Goal: Communication & Community: Answer question/provide support

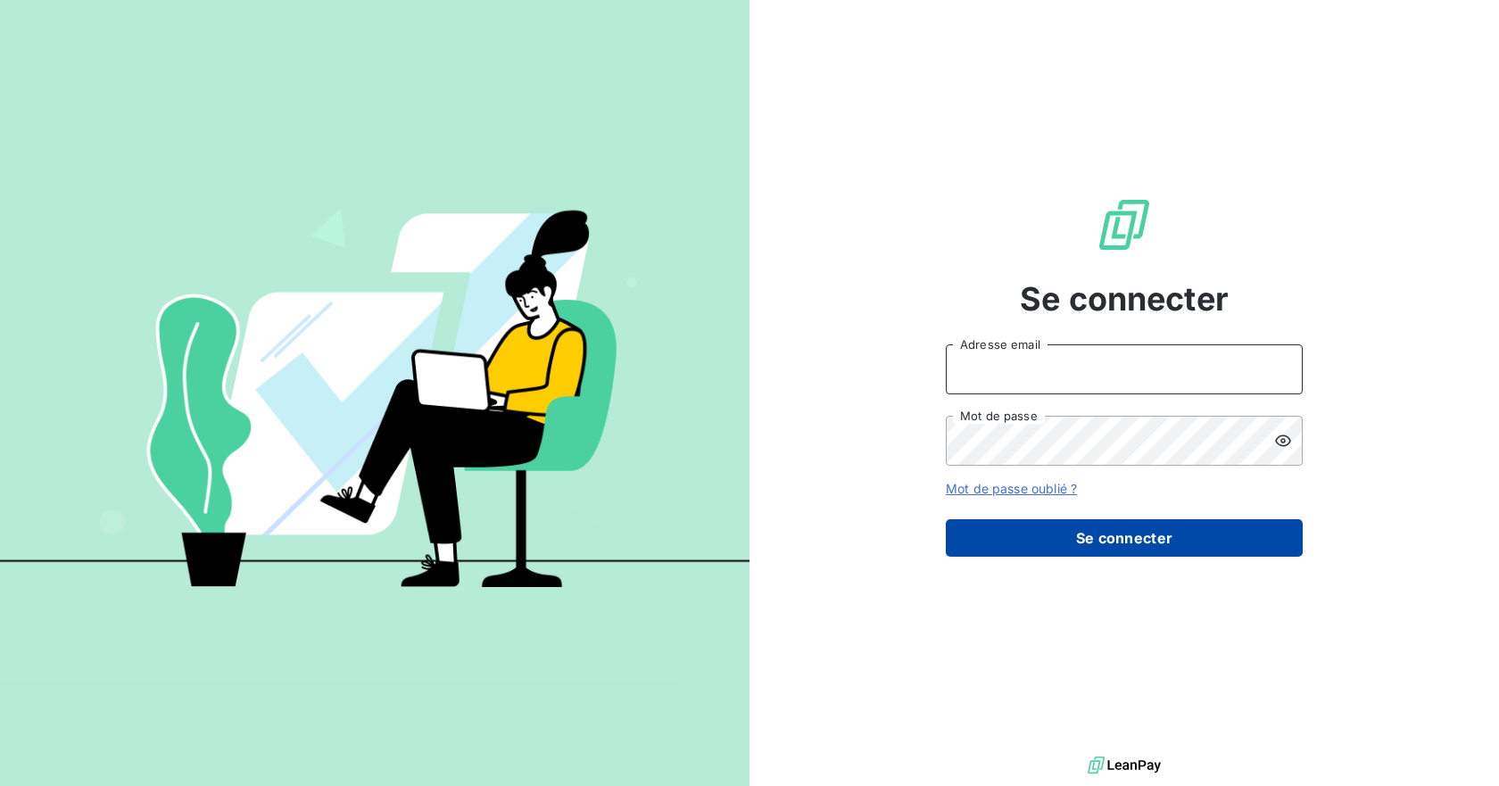
type input "[PERSON_NAME][EMAIL_ADDRESS][DOMAIN_NAME]"
click at [1135, 538] on button "Se connecter" at bounding box center [1124, 537] width 357 height 37
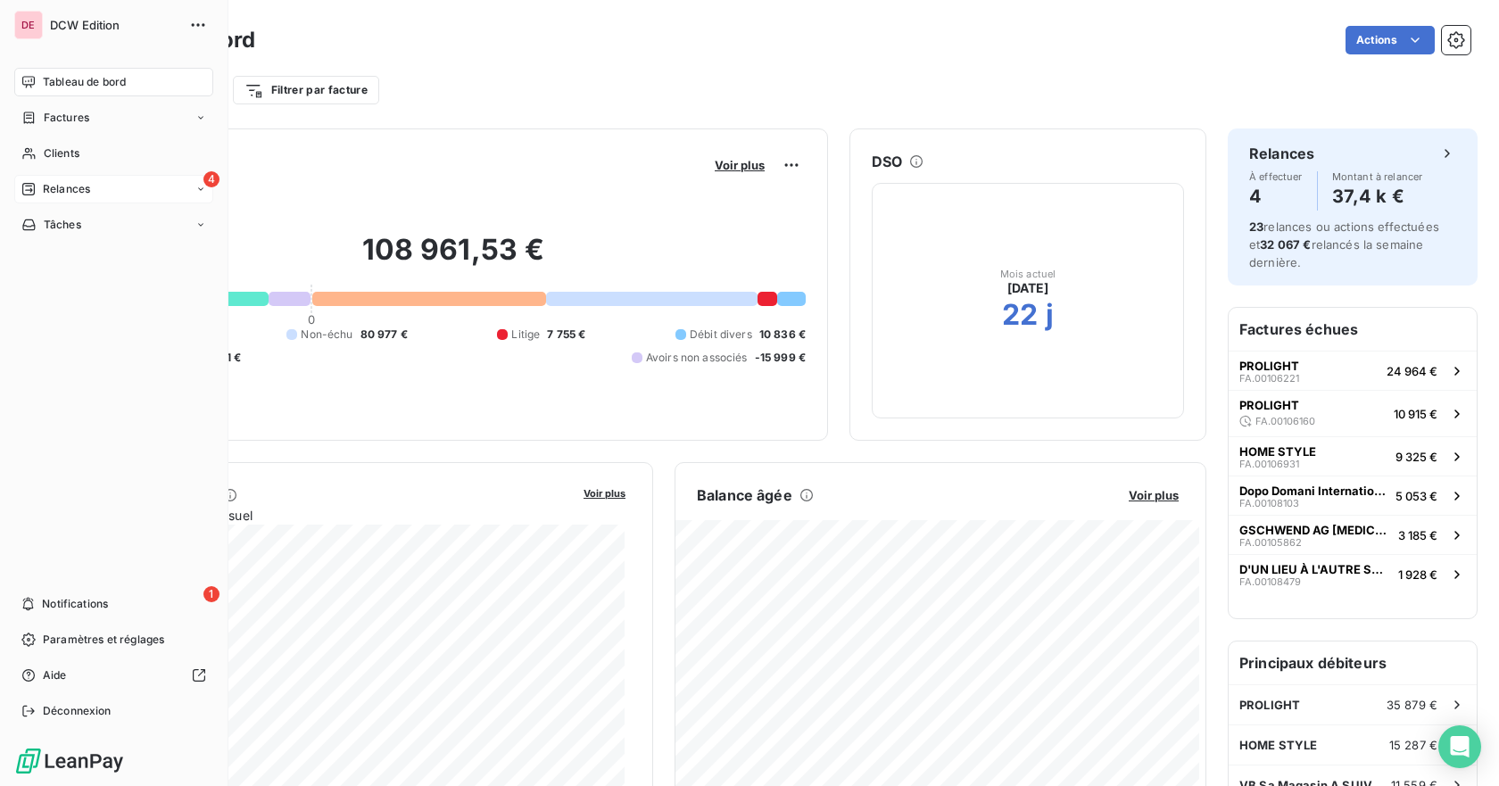
click at [200, 189] on icon at bounding box center [200, 188] width 5 height 3
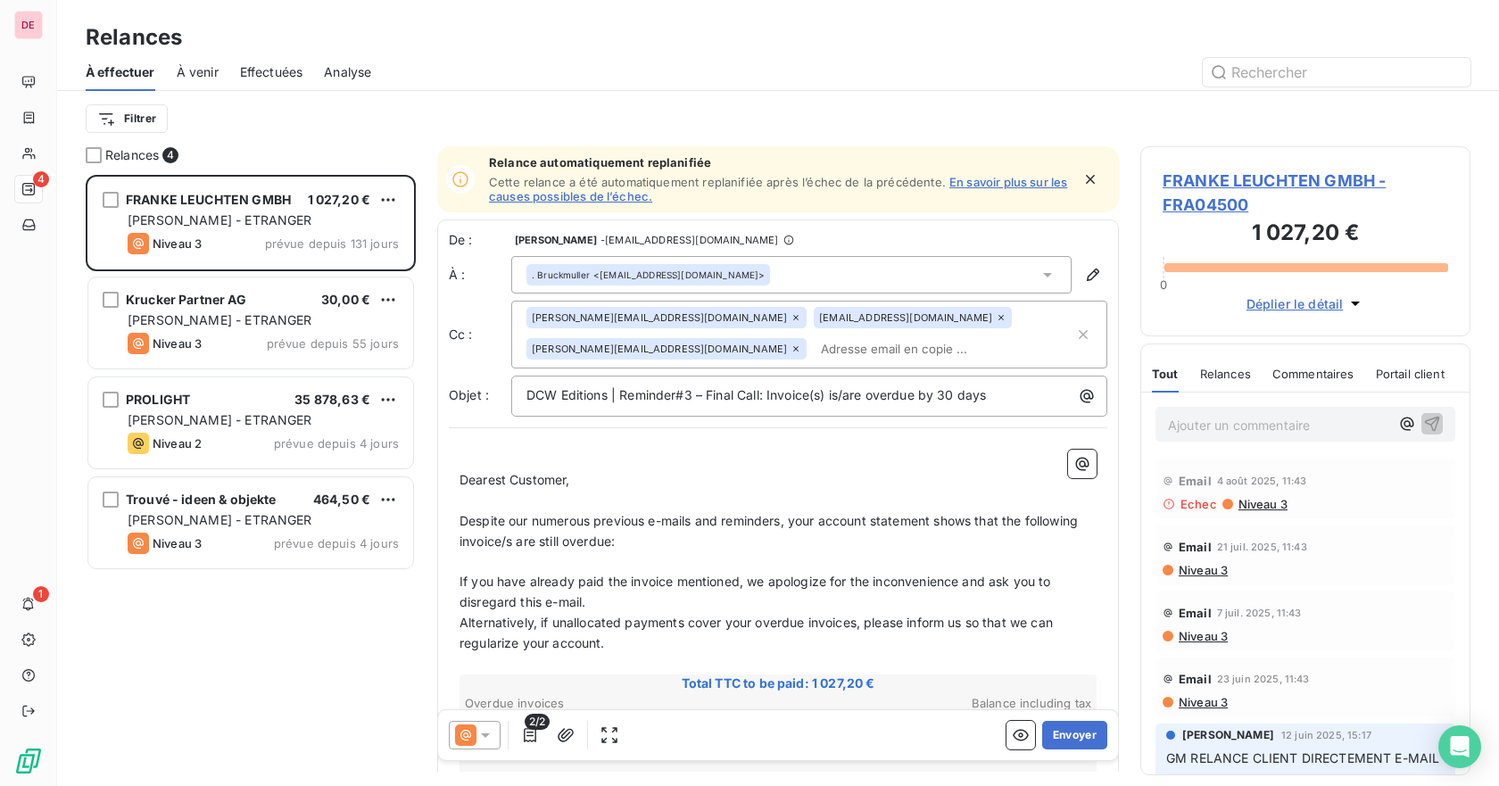
scroll to position [598, 317]
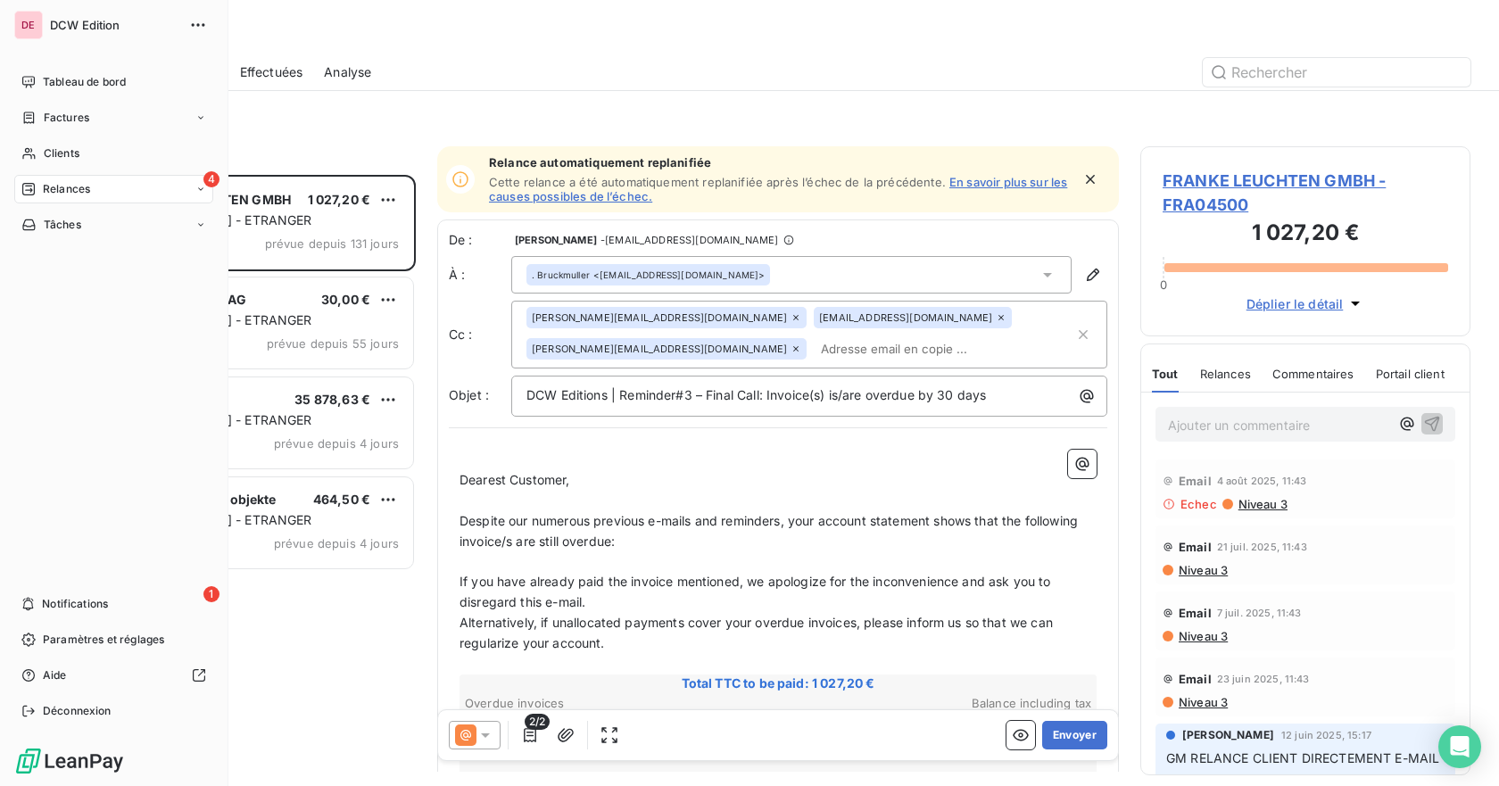
click at [199, 188] on icon at bounding box center [200, 188] width 5 height 3
click at [87, 288] on span "Effectuées" at bounding box center [70, 296] width 55 height 16
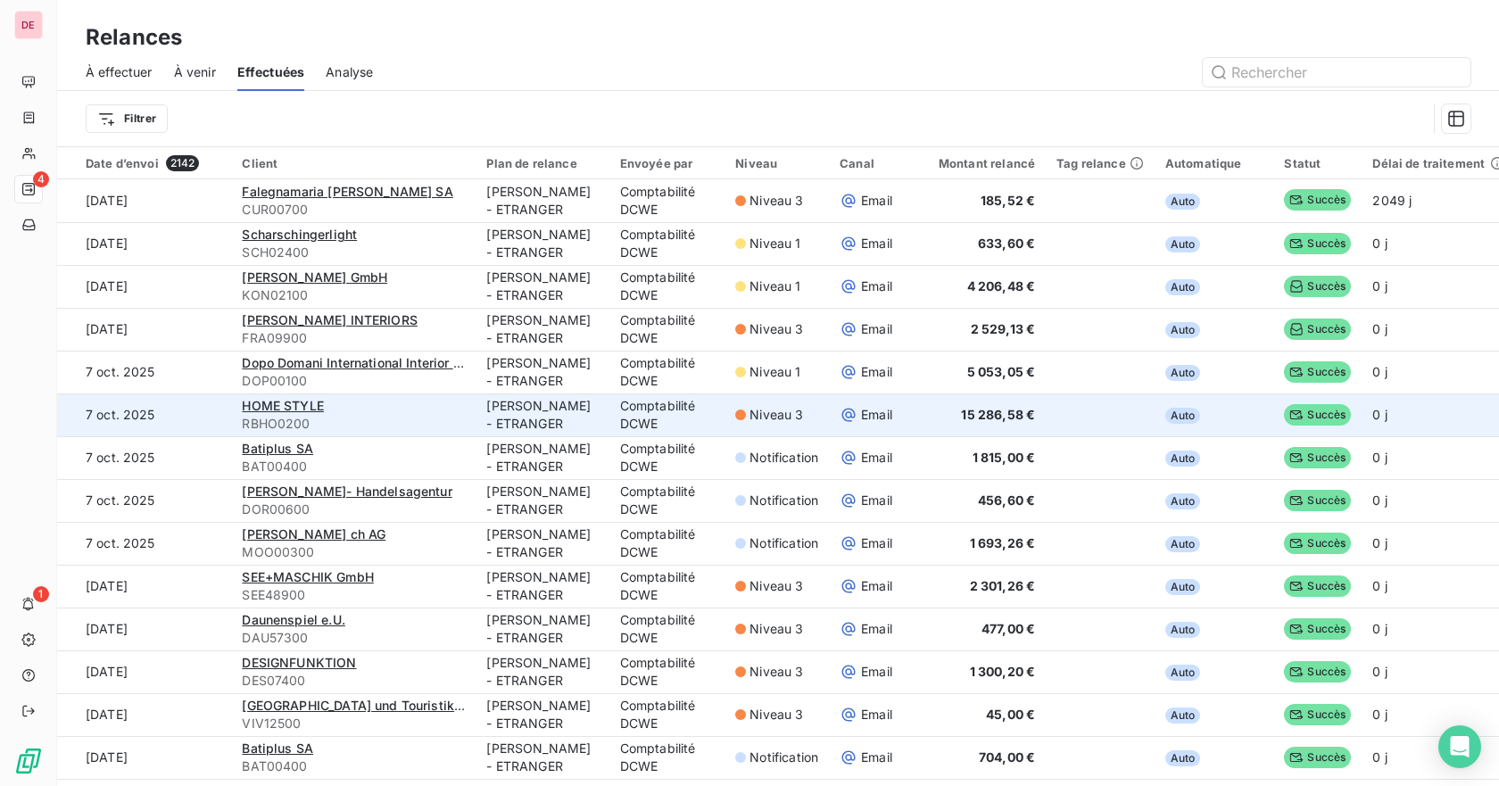
click at [124, 413] on td "7 oct. 2025" at bounding box center [144, 414] width 174 height 43
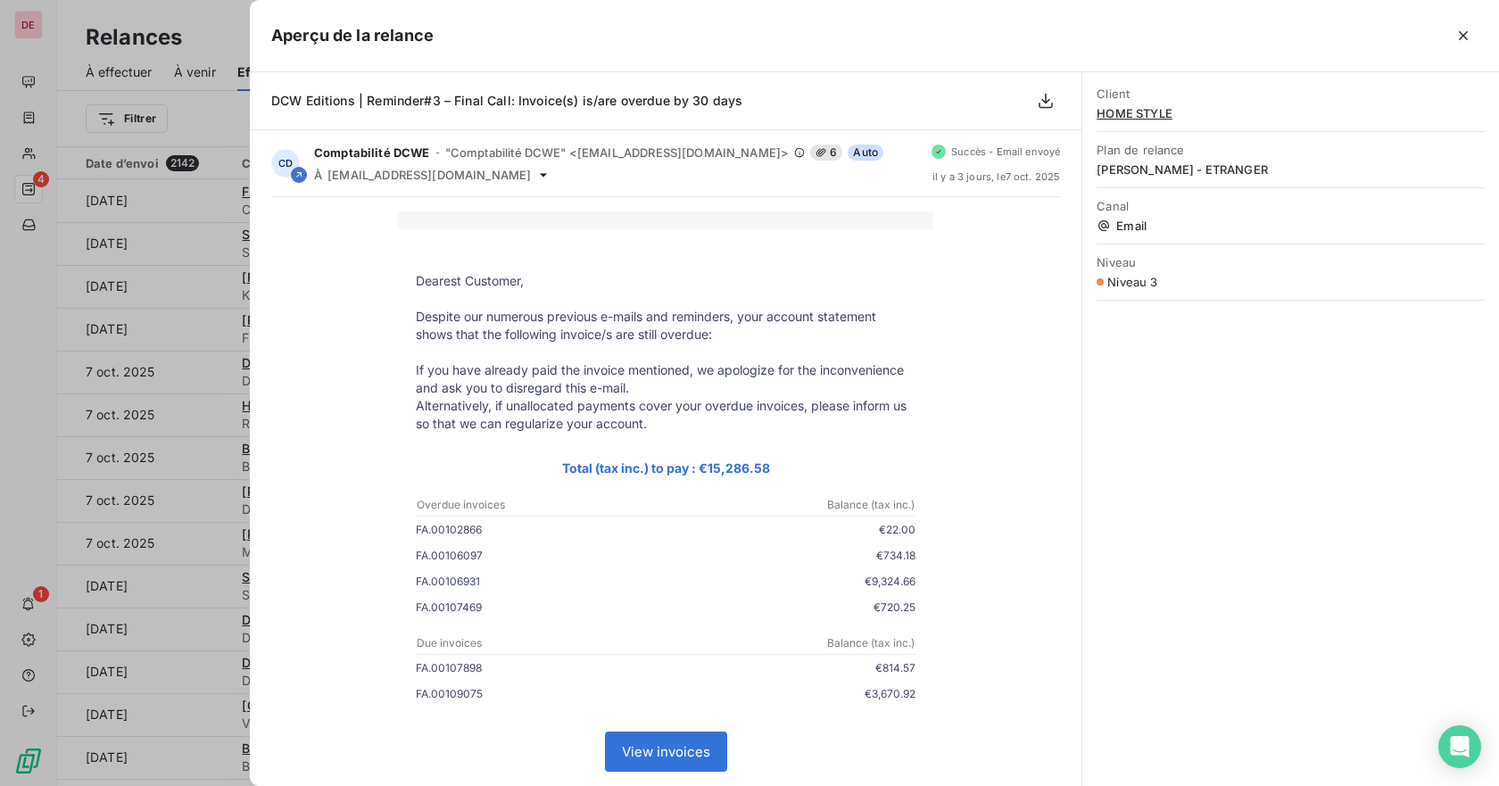
scroll to position [450, 0]
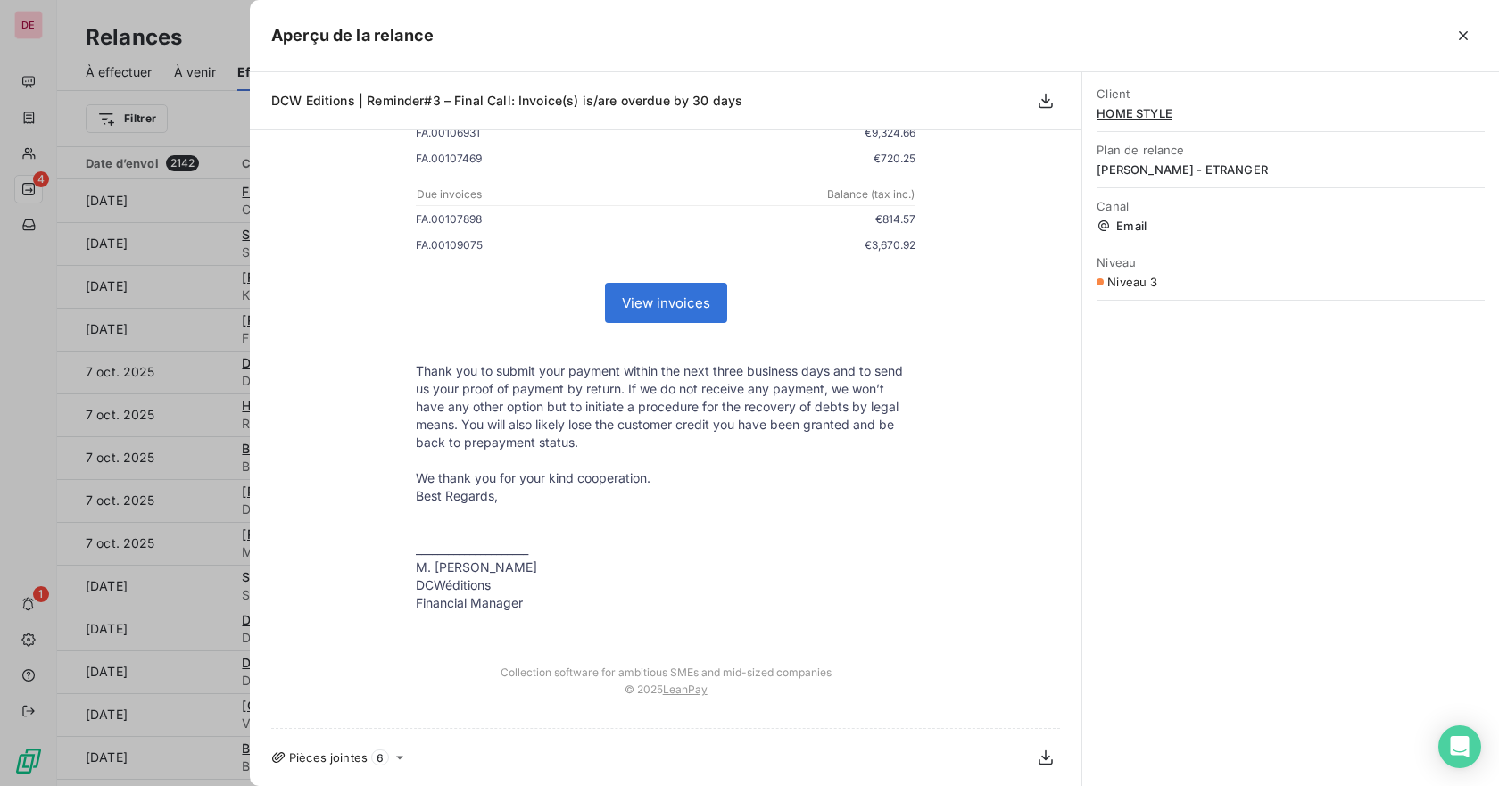
click at [12, 30] on div at bounding box center [749, 393] width 1499 height 786
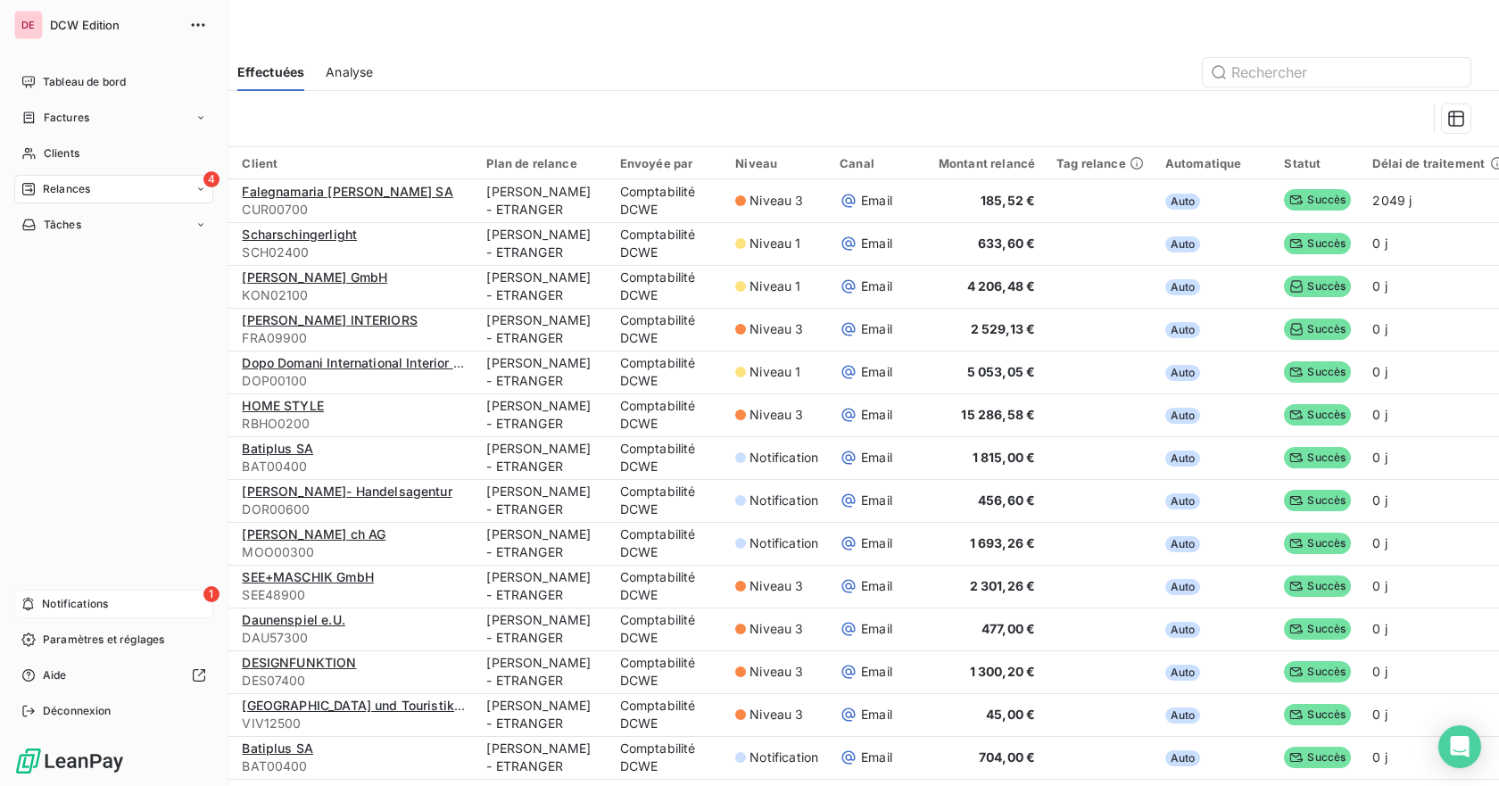
click at [84, 607] on span "Notifications" at bounding box center [75, 604] width 66 height 16
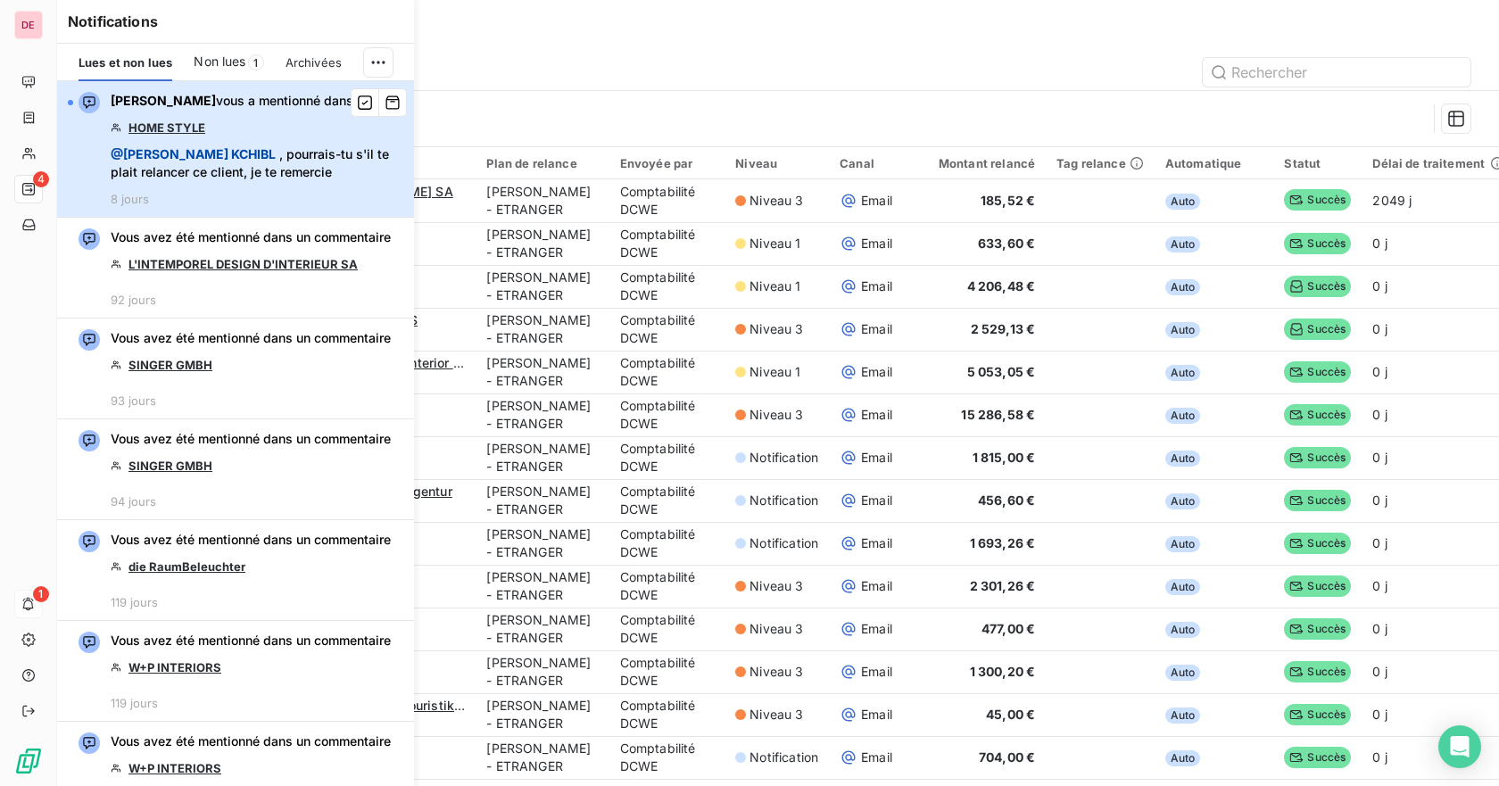
click at [294, 135] on div "[PERSON_NAME] vous a mentionné dans HOME STYLE @ [PERSON_NAME] , pourrais-tu s'…" at bounding box center [257, 149] width 293 height 114
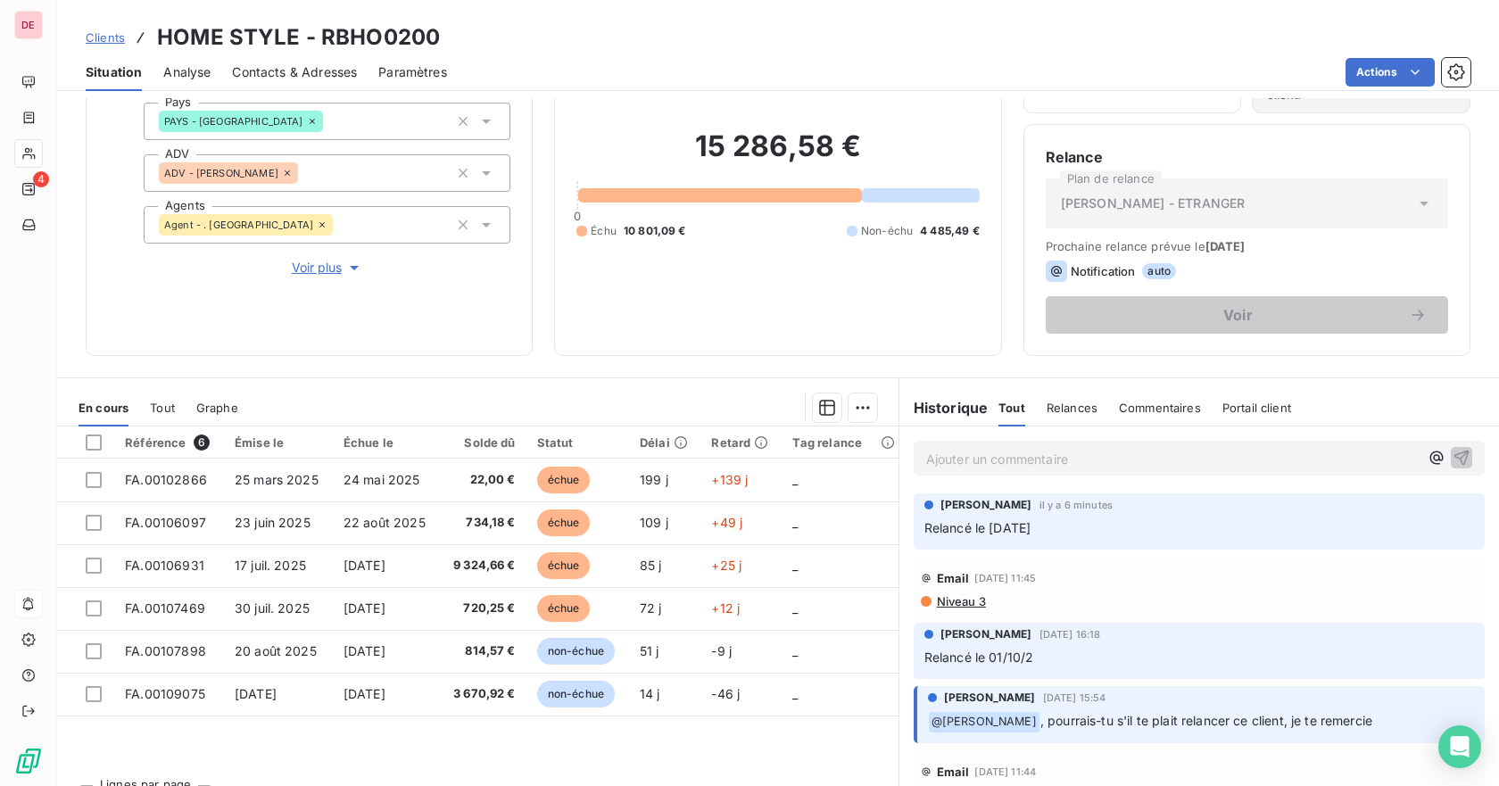
scroll to position [156, 0]
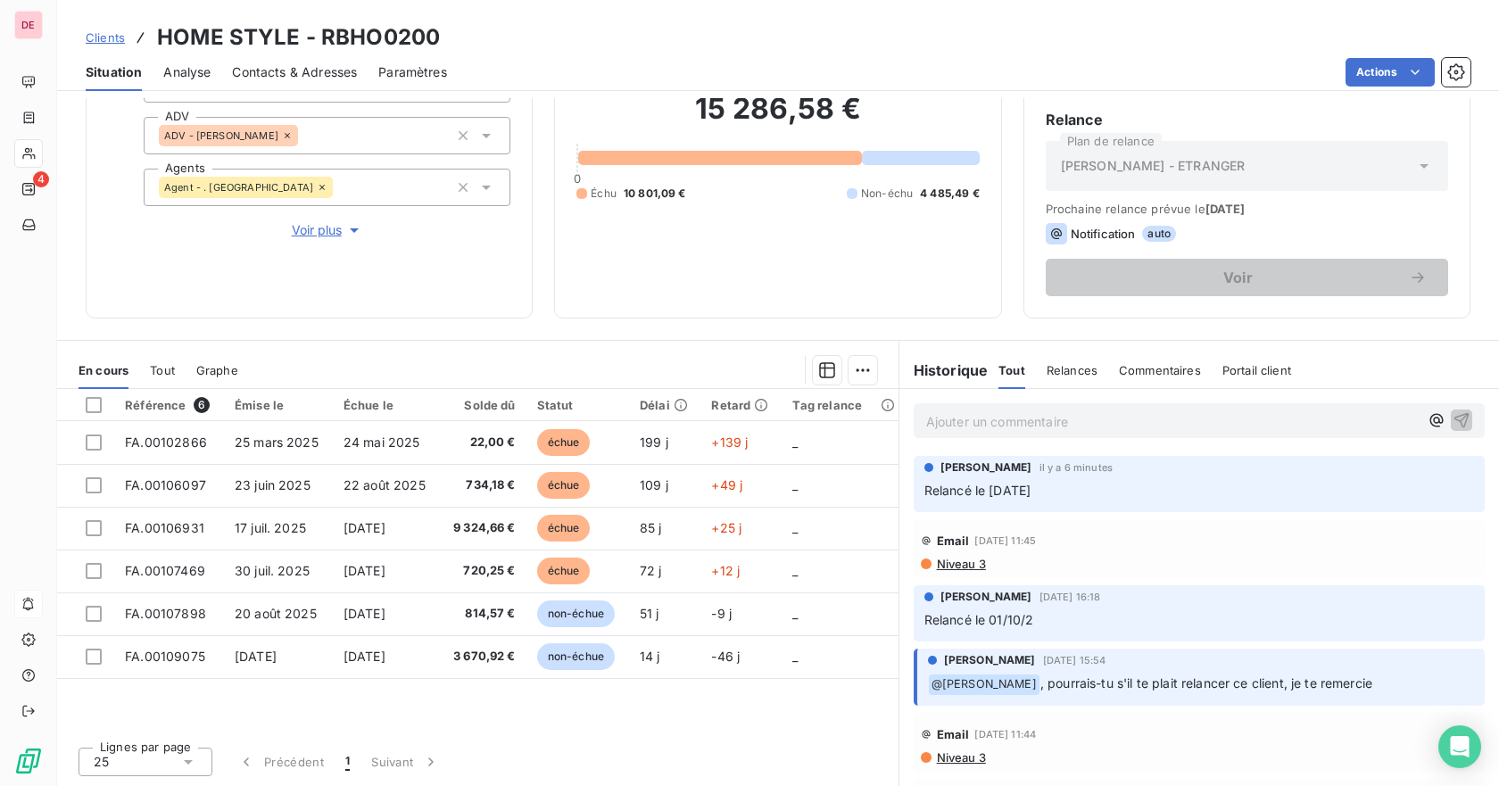
click at [1366, 689] on p "﻿ @ [PERSON_NAME] , pourrais-tu s'il te plait relancer ce client, je te remercie" at bounding box center [1201, 683] width 546 height 21
click at [1040, 688] on span ", pourrais-tu s'il te plait relancer ce client, je te remercie" at bounding box center [1206, 682] width 332 height 15
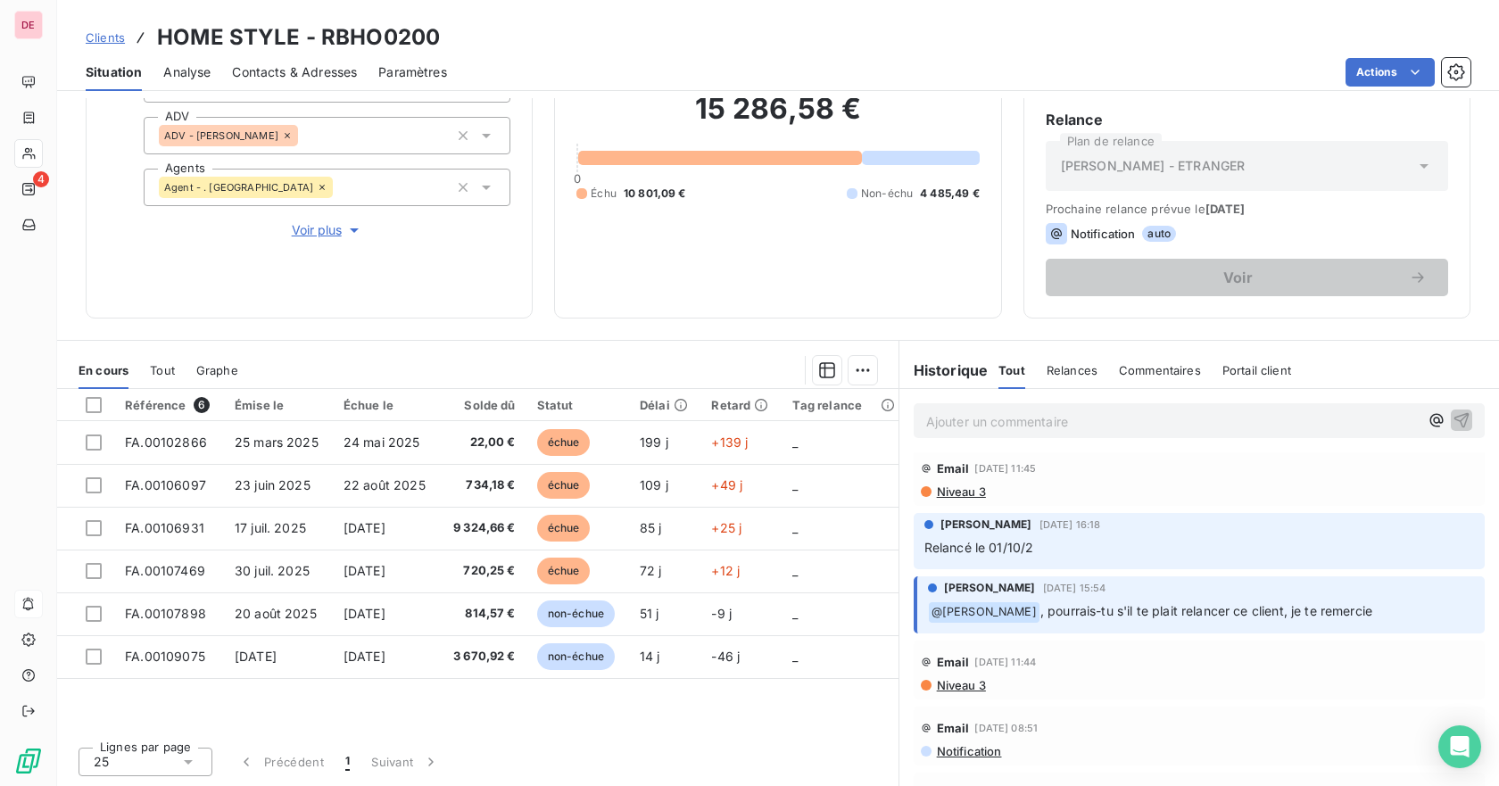
scroll to position [89, 0]
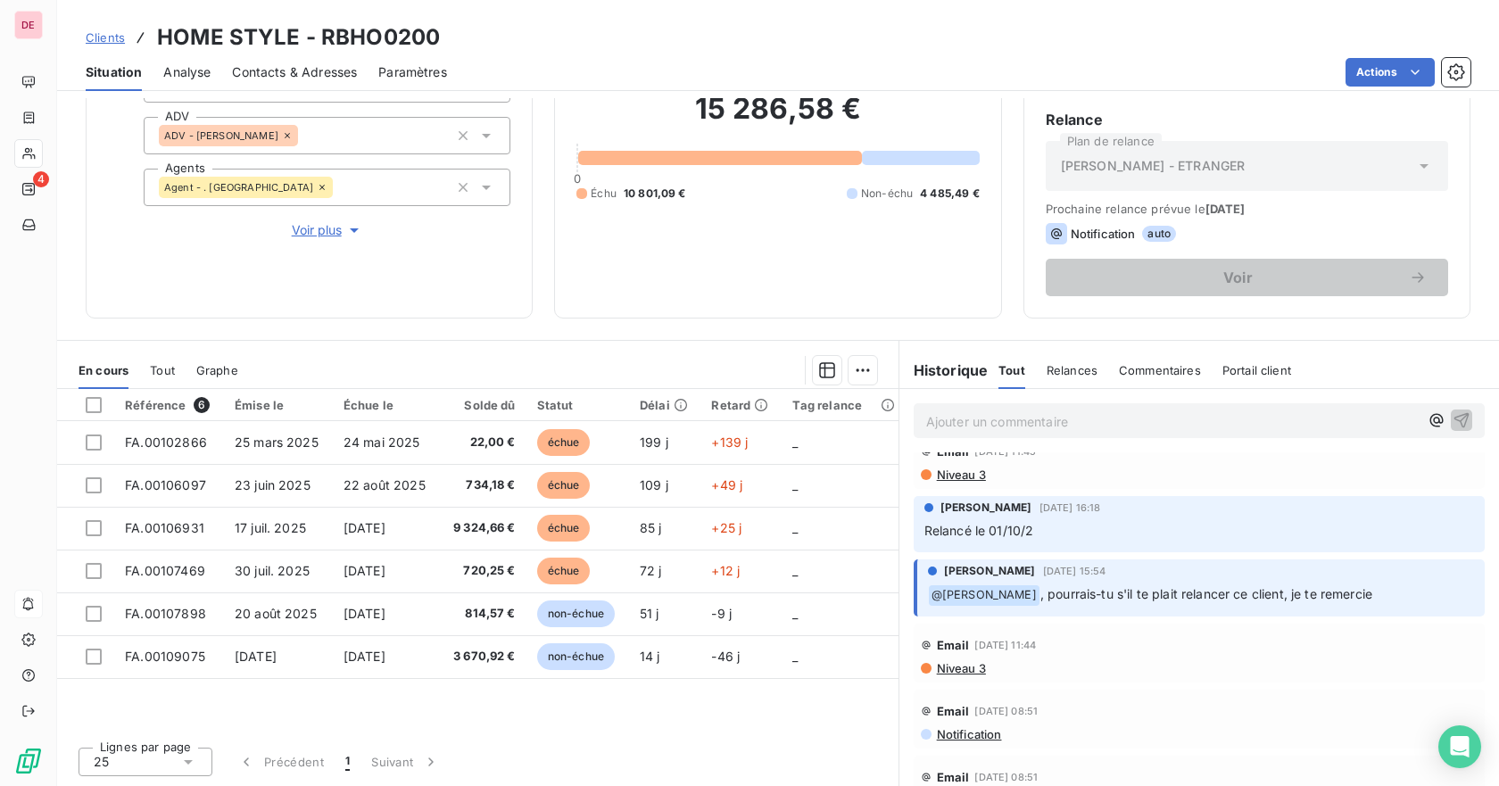
click at [1056, 586] on span ", pourrais-tu s'il te plait relancer ce client, je te remercie" at bounding box center [1206, 593] width 332 height 15
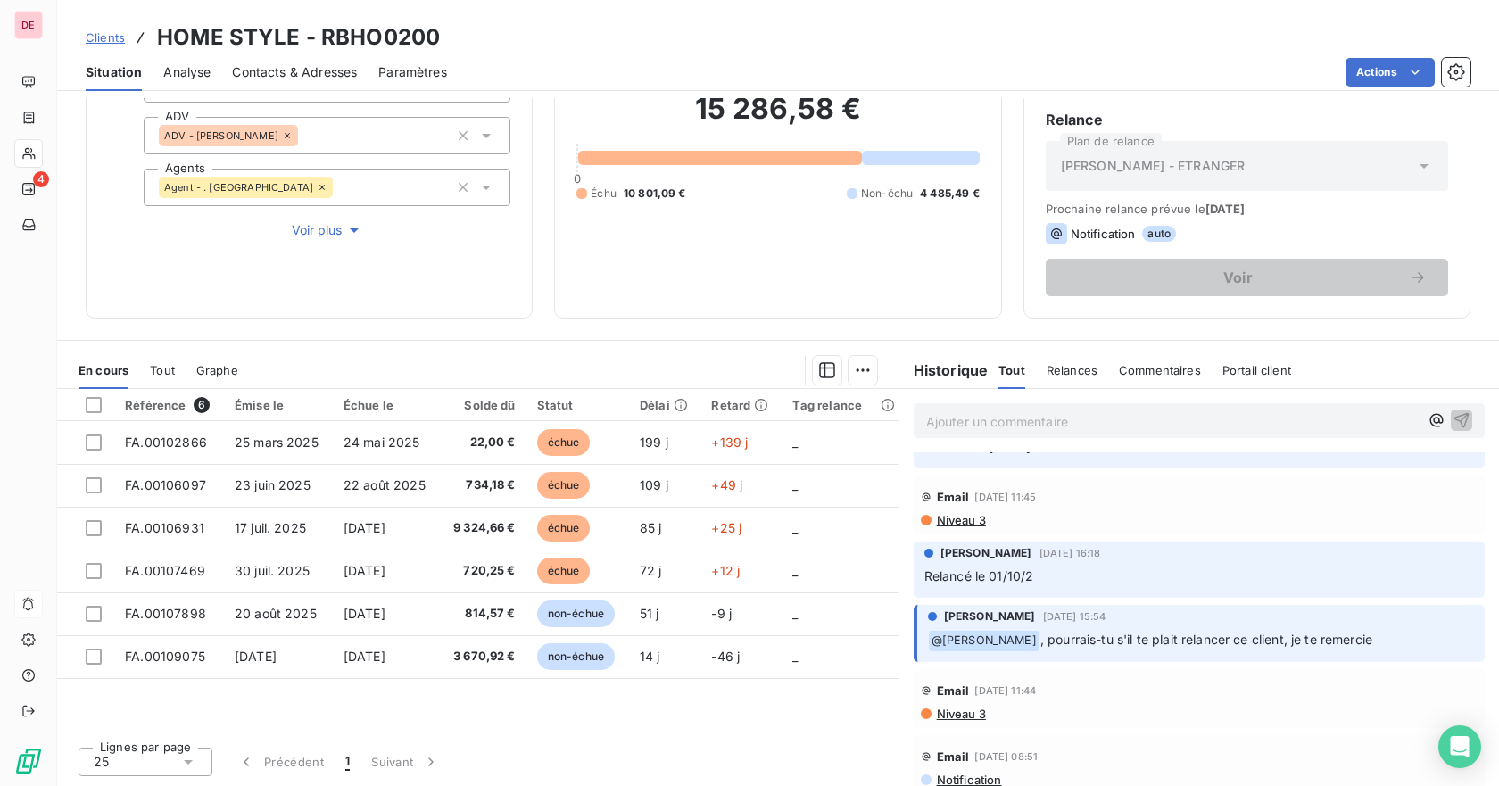
scroll to position [0, 0]
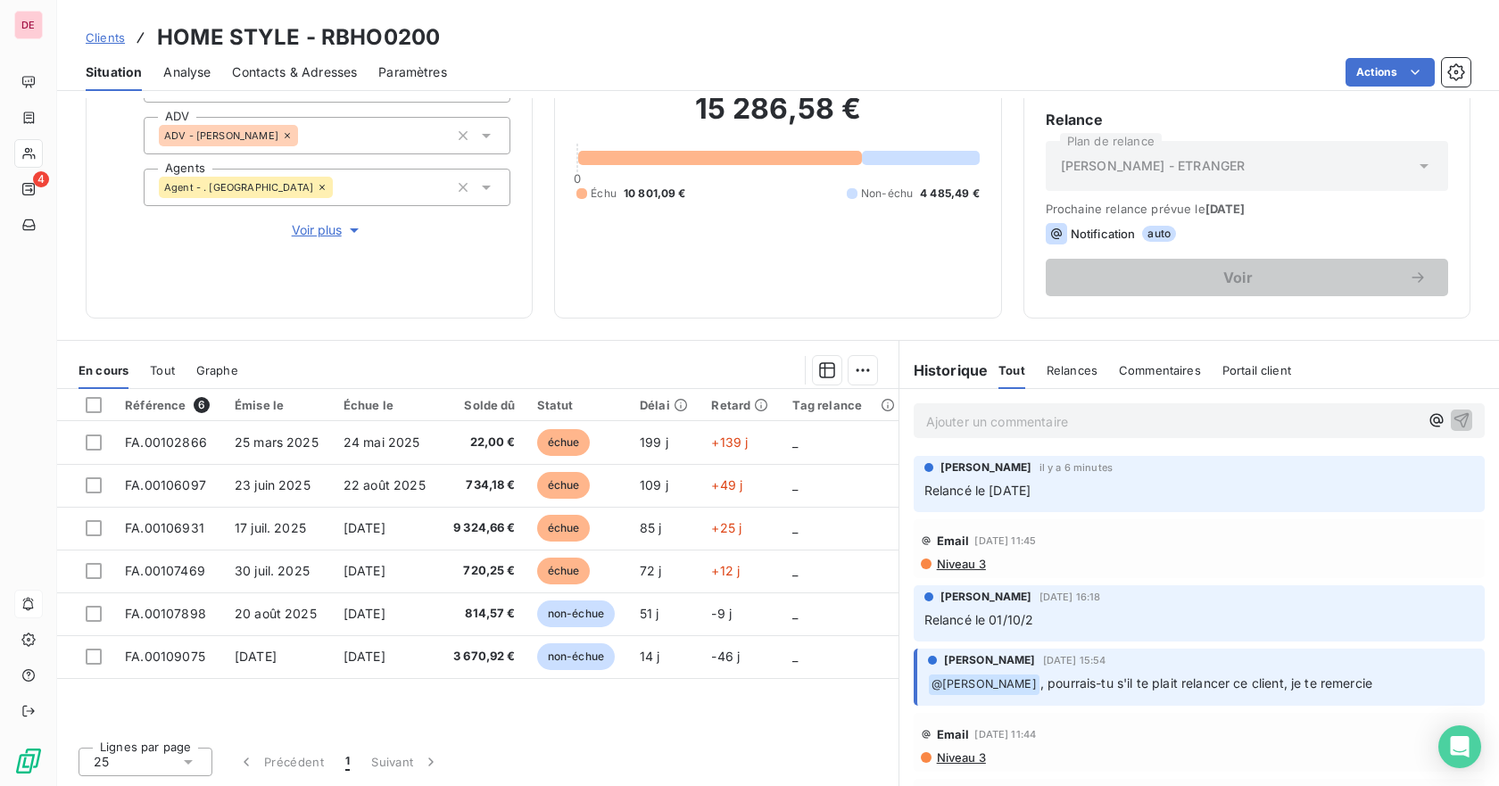
click at [994, 426] on p "Ajouter un commentaire ﻿" at bounding box center [1172, 421] width 492 height 22
drag, startPoint x: 972, startPoint y: 417, endPoint x: 896, endPoint y: 416, distance: 76.7
click at [899, 416] on div "@AF" at bounding box center [1198, 420] width 599 height 62
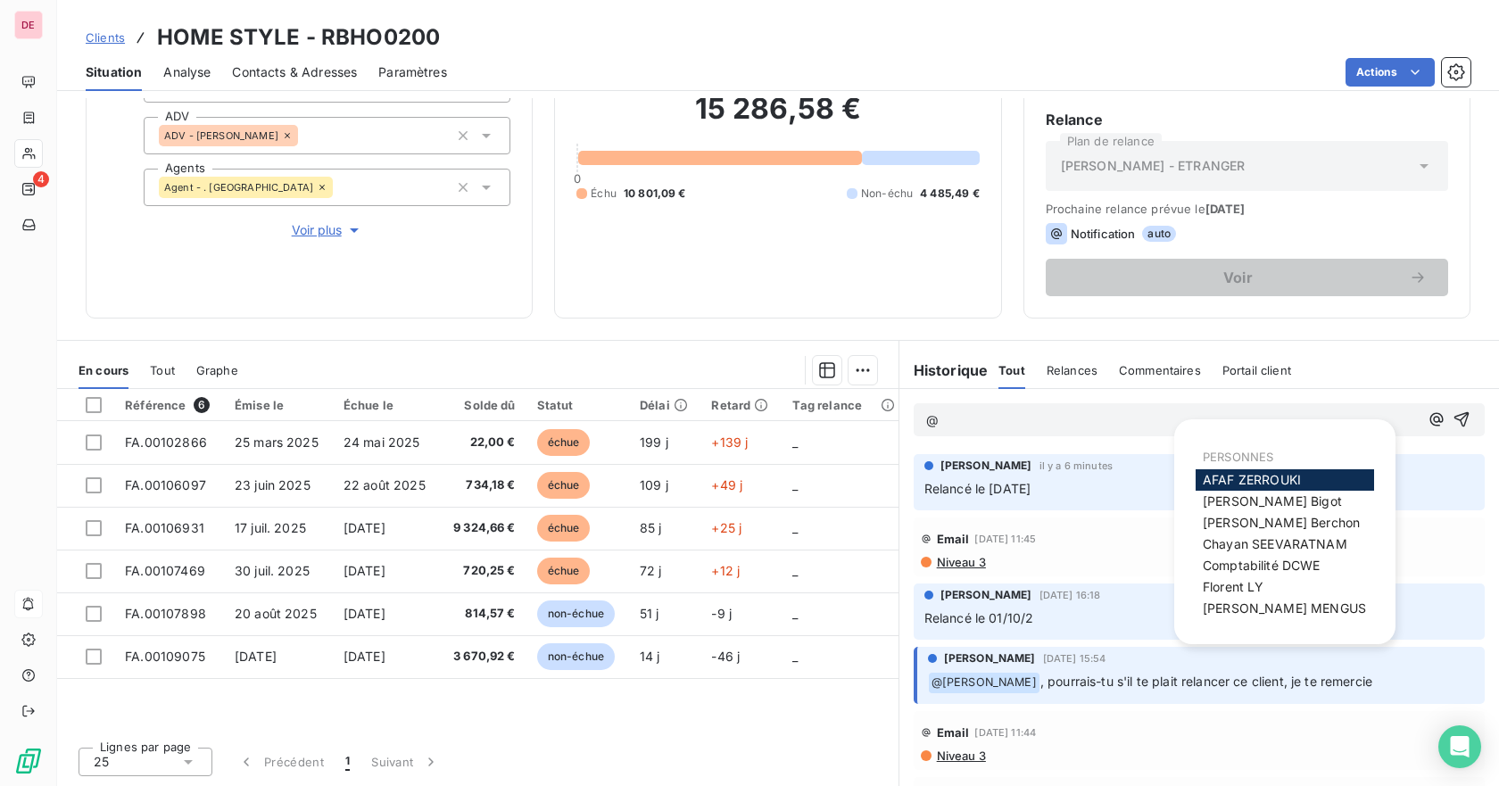
click at [1267, 471] on div "[PERSON_NAME]" at bounding box center [1284, 479] width 178 height 21
click at [1212, 474] on span "[PERSON_NAME]" at bounding box center [1251, 479] width 98 height 15
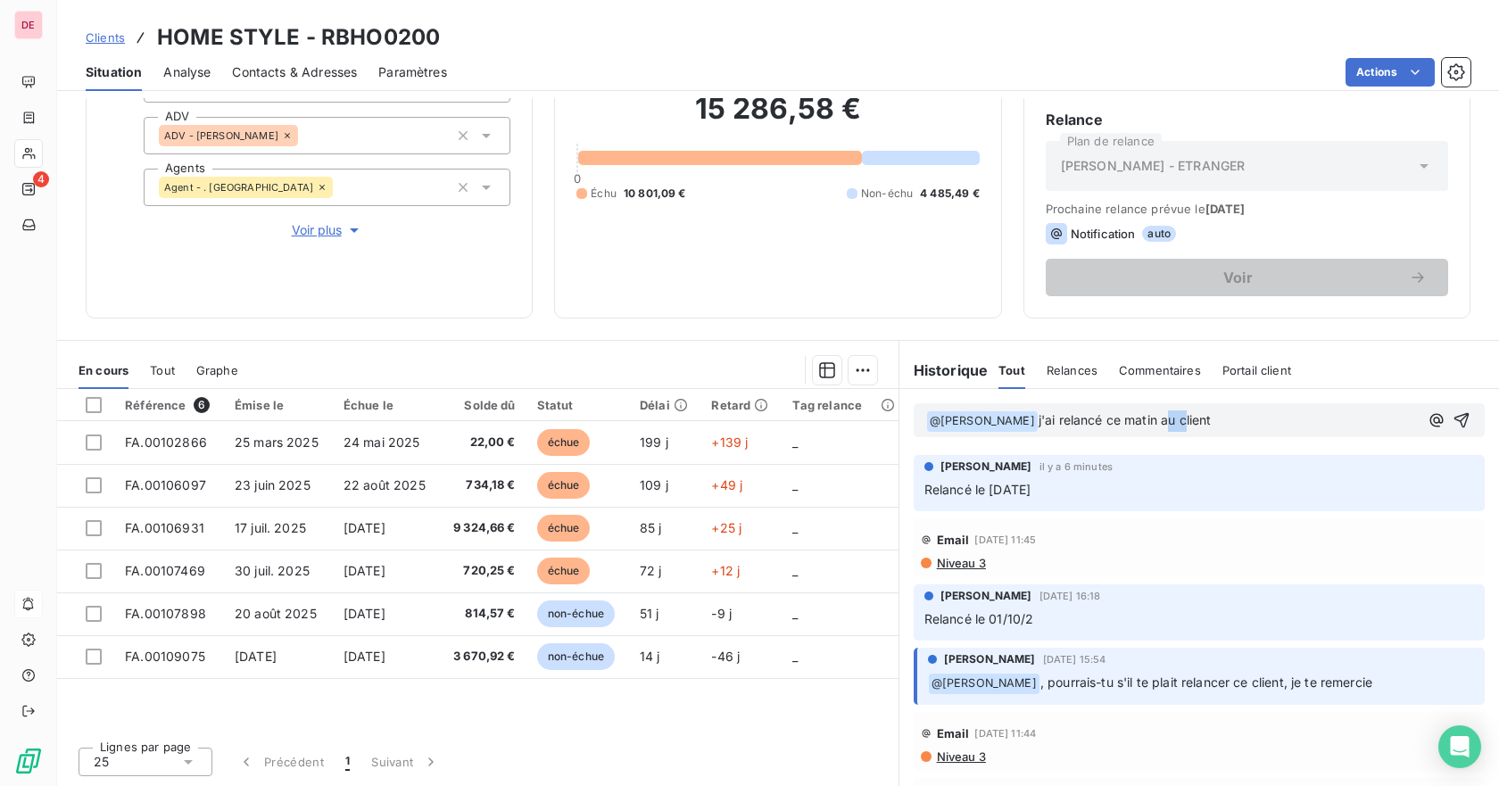
drag, startPoint x: 1169, startPoint y: 420, endPoint x: 1154, endPoint y: 421, distance: 14.3
click at [1154, 421] on span "j'ai relancé ce matin au client" at bounding box center [1124, 419] width 173 height 15
click at [1222, 421] on p "﻿ @ [PERSON_NAME] ﻿ j'ai relancé ce matin le client" at bounding box center [1172, 420] width 492 height 21
click at [1452, 418] on icon "button" at bounding box center [1461, 420] width 18 height 18
